Goal: Navigation & Orientation: Find specific page/section

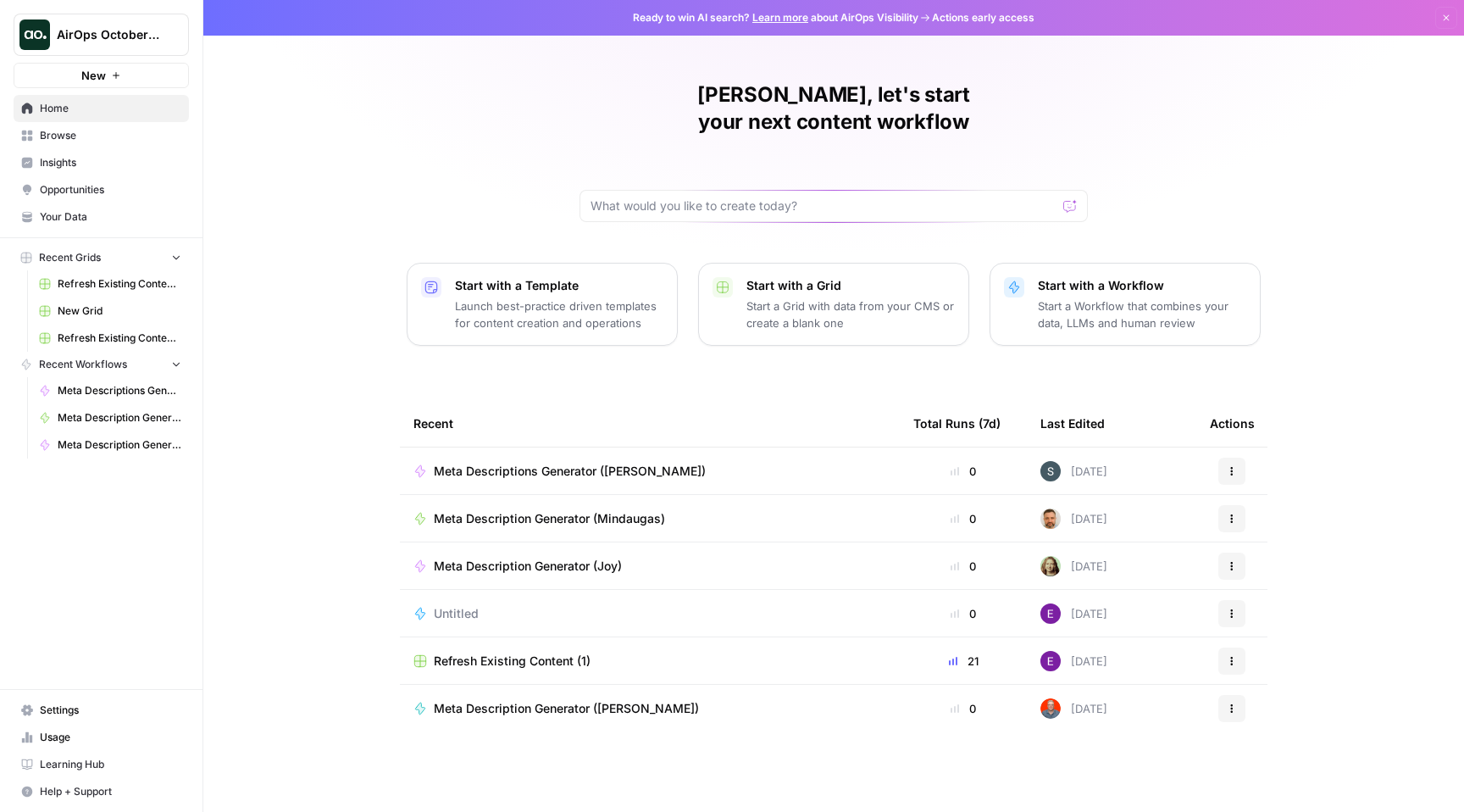
click at [150, 29] on span "AirOps October Cohort" at bounding box center [108, 34] width 102 height 17
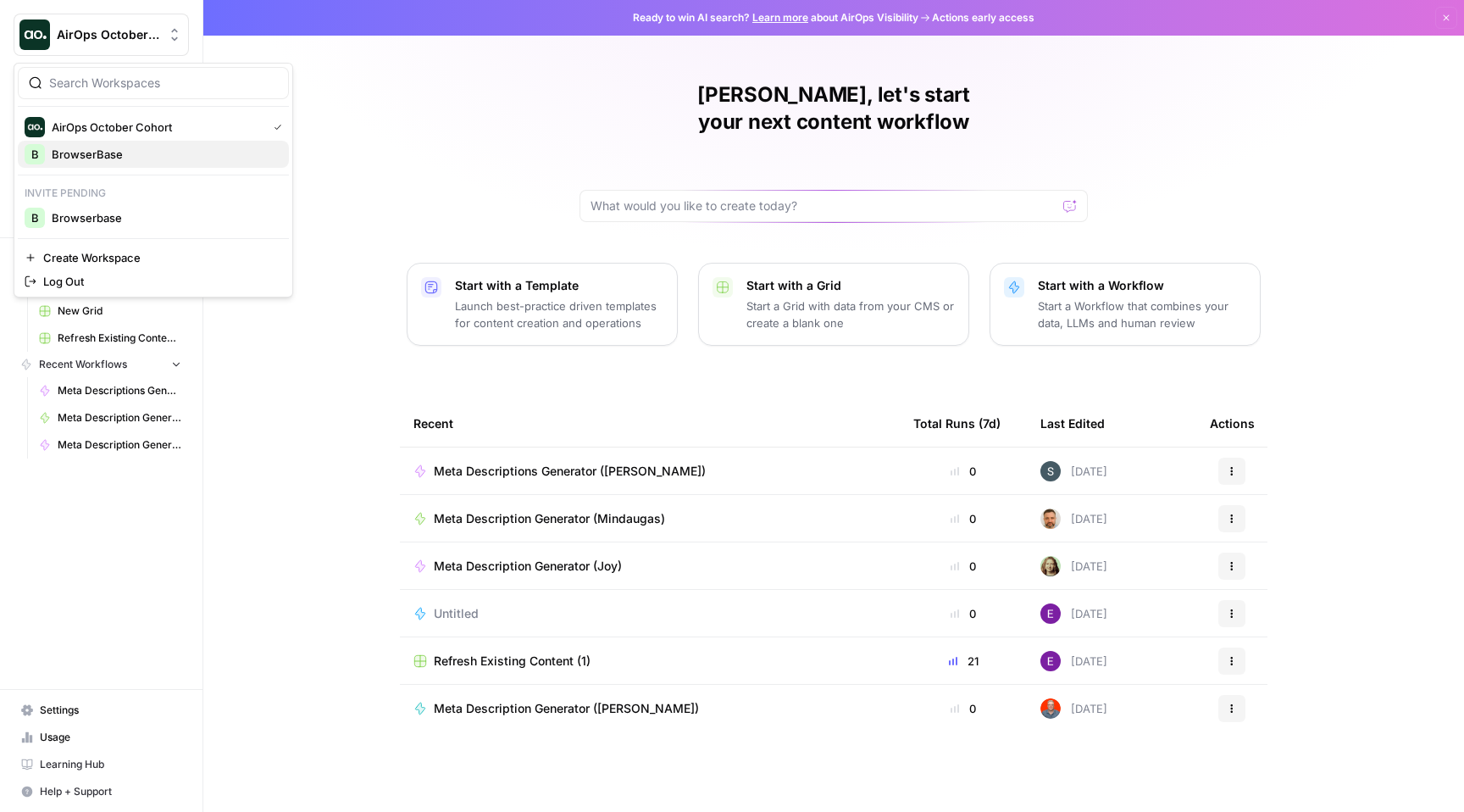
click at [113, 161] on span "BrowserBase" at bounding box center [164, 153] width 224 height 17
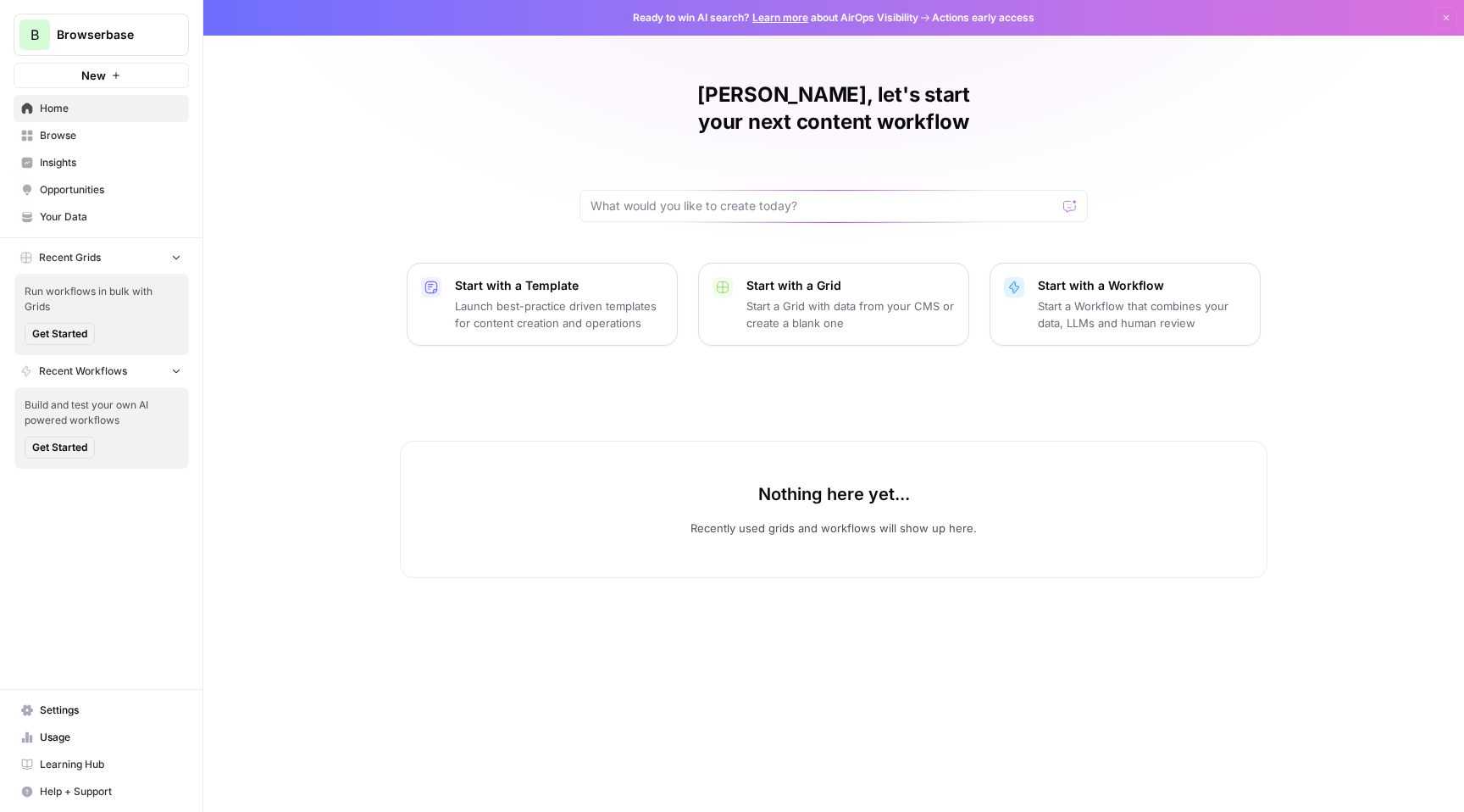
click at [125, 34] on span "Browserbase" at bounding box center [108, 34] width 102 height 17
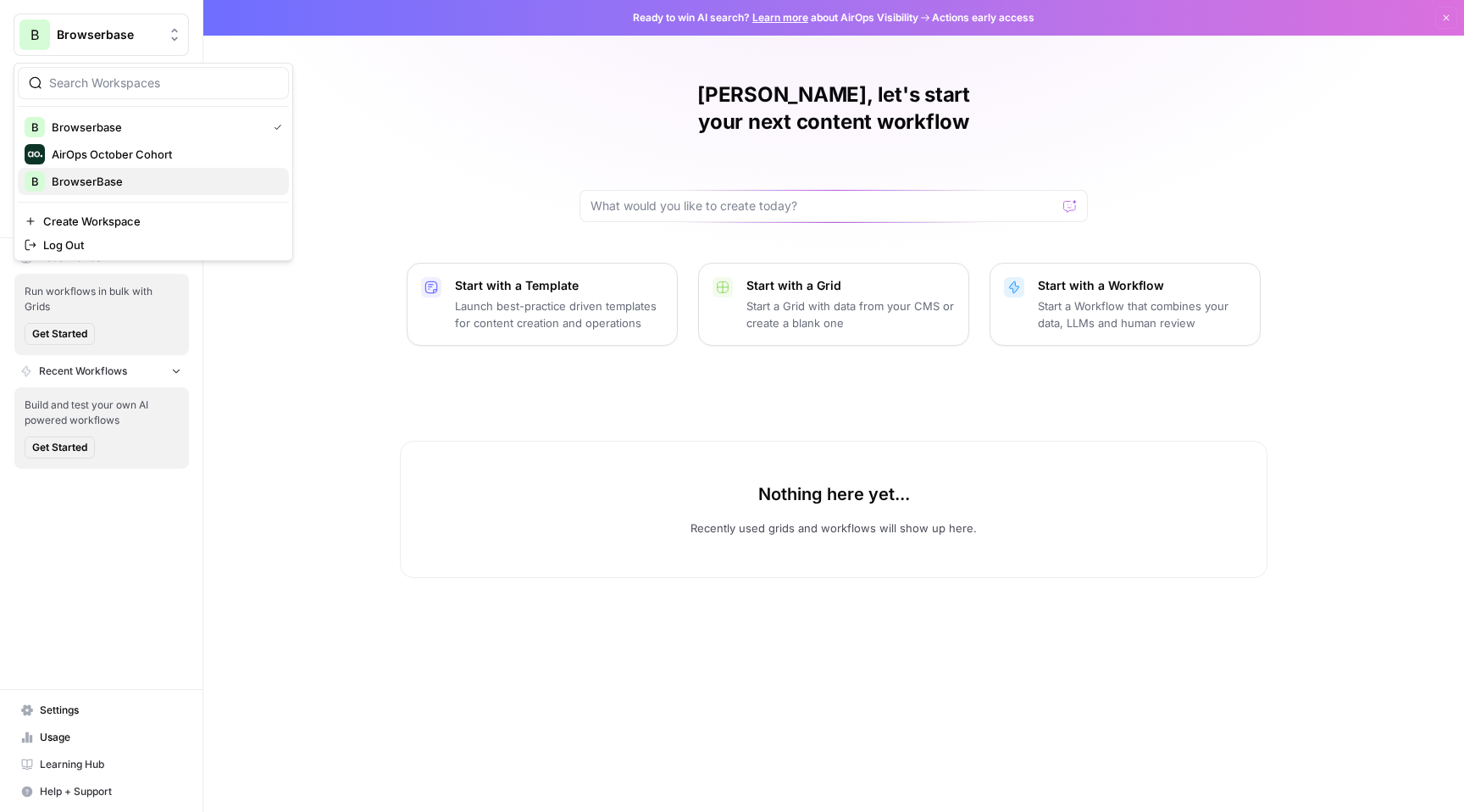
click at [142, 178] on span "BrowserBase" at bounding box center [164, 181] width 224 height 17
